Goal: Transaction & Acquisition: Purchase product/service

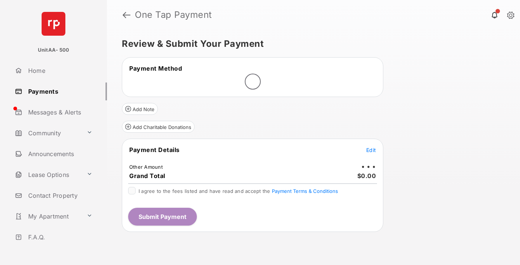
click at [371, 150] on span "Edit" at bounding box center [371, 150] width 10 height 6
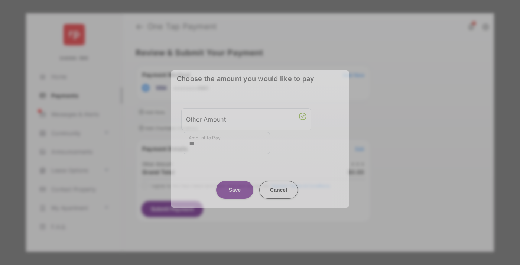
type input "**"
click at [235, 185] on button "Save" at bounding box center [234, 190] width 37 height 18
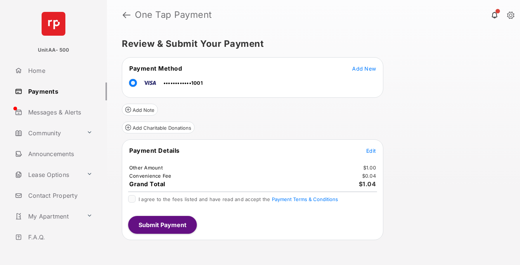
click at [371, 150] on span "Edit" at bounding box center [371, 150] width 10 height 6
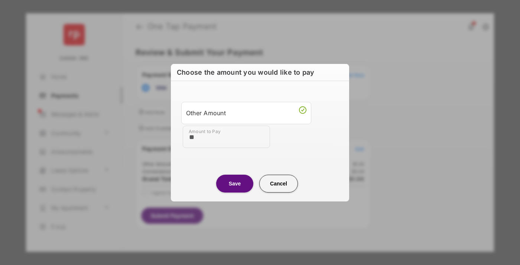
click at [235, 183] on button "Save" at bounding box center [234, 183] width 37 height 18
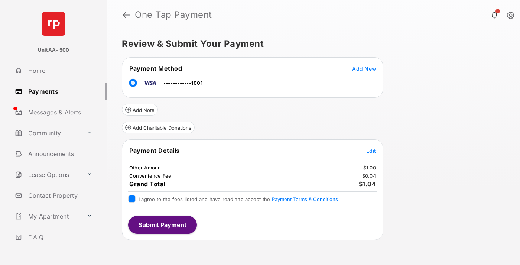
click at [162, 224] on button "Submit Payment" at bounding box center [162, 225] width 69 height 18
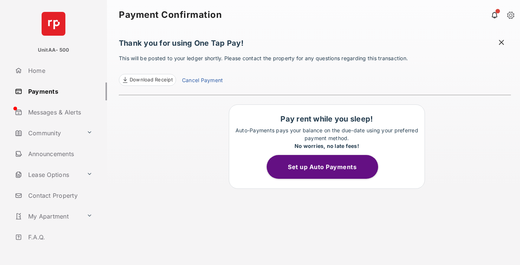
click at [58, 91] on link "Payments" at bounding box center [59, 91] width 95 height 18
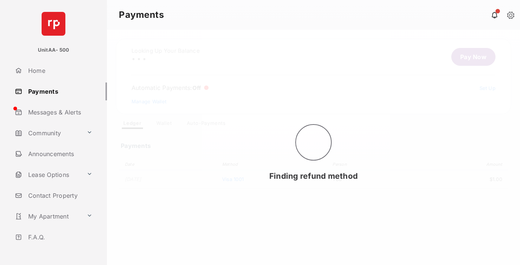
click at [470, 57] on link "Pay Now" at bounding box center [473, 57] width 44 height 18
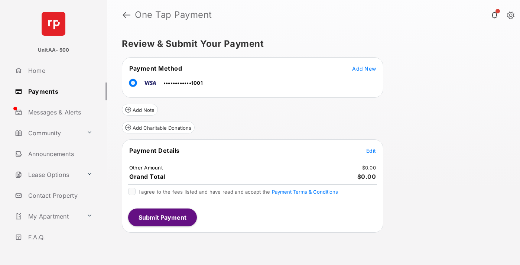
click at [371, 150] on span "Edit" at bounding box center [371, 150] width 10 height 6
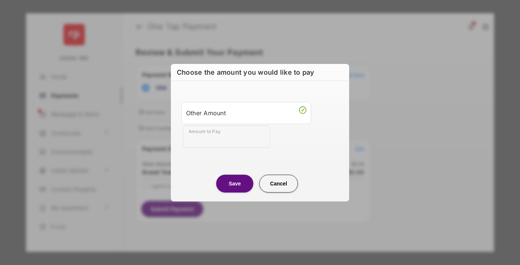
click at [246, 112] on div "Other Amount" at bounding box center [246, 113] width 120 height 13
type input "**"
click at [235, 183] on button "Save" at bounding box center [234, 183] width 37 height 18
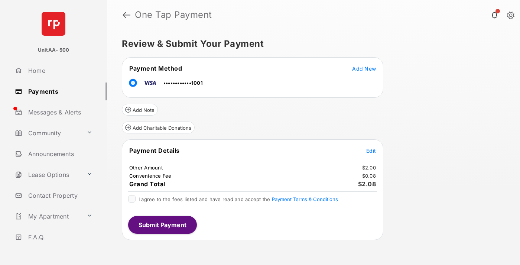
click at [162, 224] on button "Submit Payment" at bounding box center [162, 225] width 69 height 18
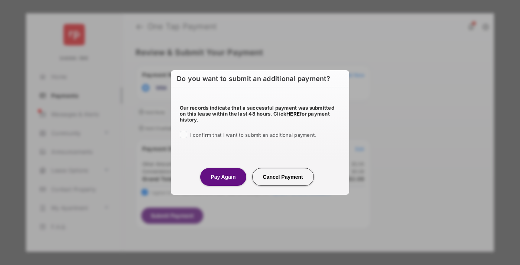
click at [223, 176] on button "Pay Again" at bounding box center [223, 177] width 46 height 18
